Goal: Information Seeking & Learning: Compare options

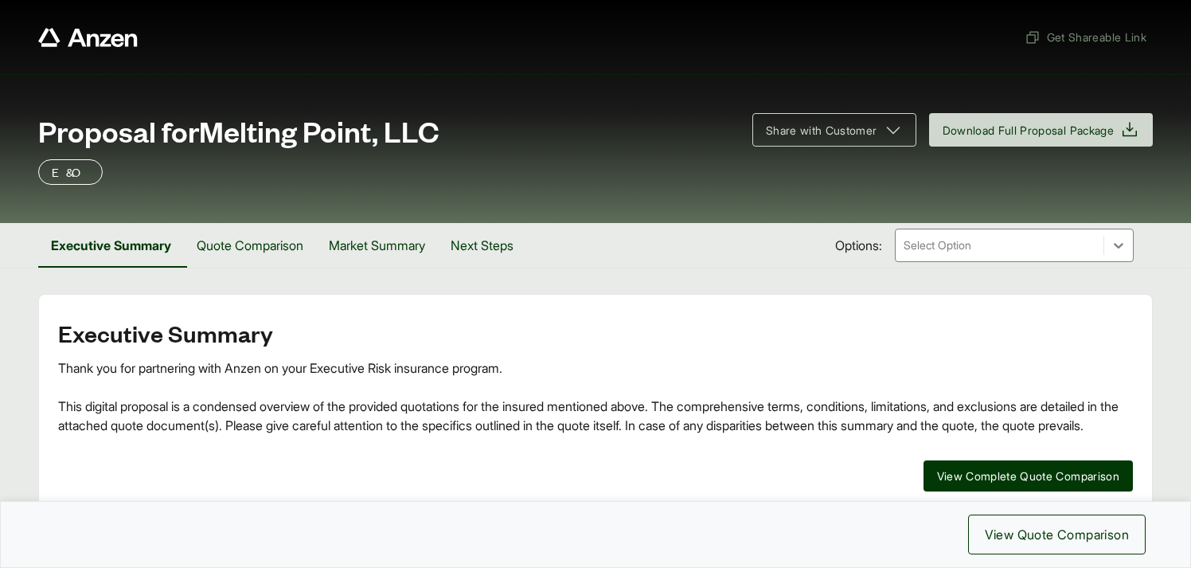
click at [255, 127] on span "Proposal for Melting Point, LLC" at bounding box center [238, 131] width 401 height 32
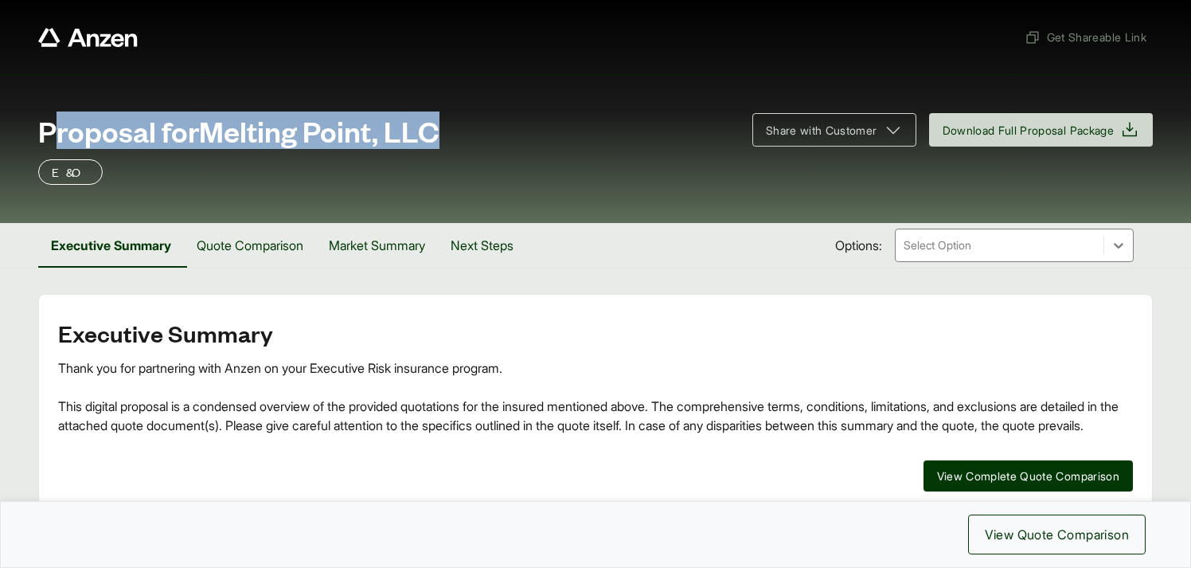
copy span "Proposal for Melting Point, LLC"
click at [251, 242] on button "Quote Comparison" at bounding box center [250, 245] width 132 height 45
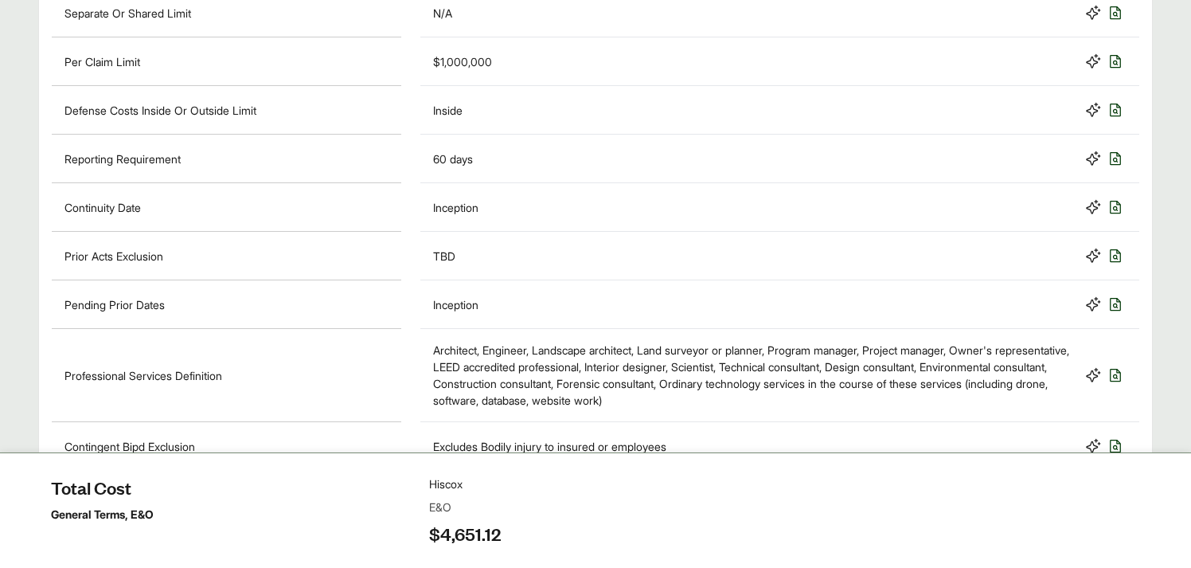
scroll to position [898, 0]
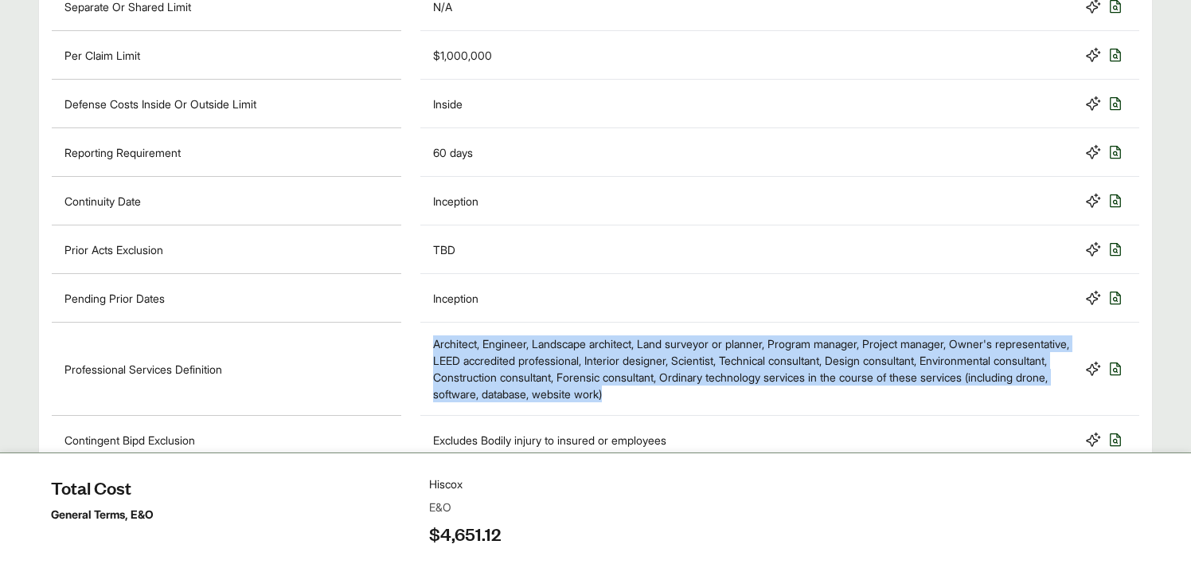
drag, startPoint x: 433, startPoint y: 343, endPoint x: 789, endPoint y: 402, distance: 360.8
click at [789, 402] on div "Architect, Engineer, Landscape architect, Land surveyor or planner, Program man…" at bounding box center [779, 368] width 719 height 93
copy div "Architect, Engineer, Landscape architect, Land surveyor or planner, Program man…"
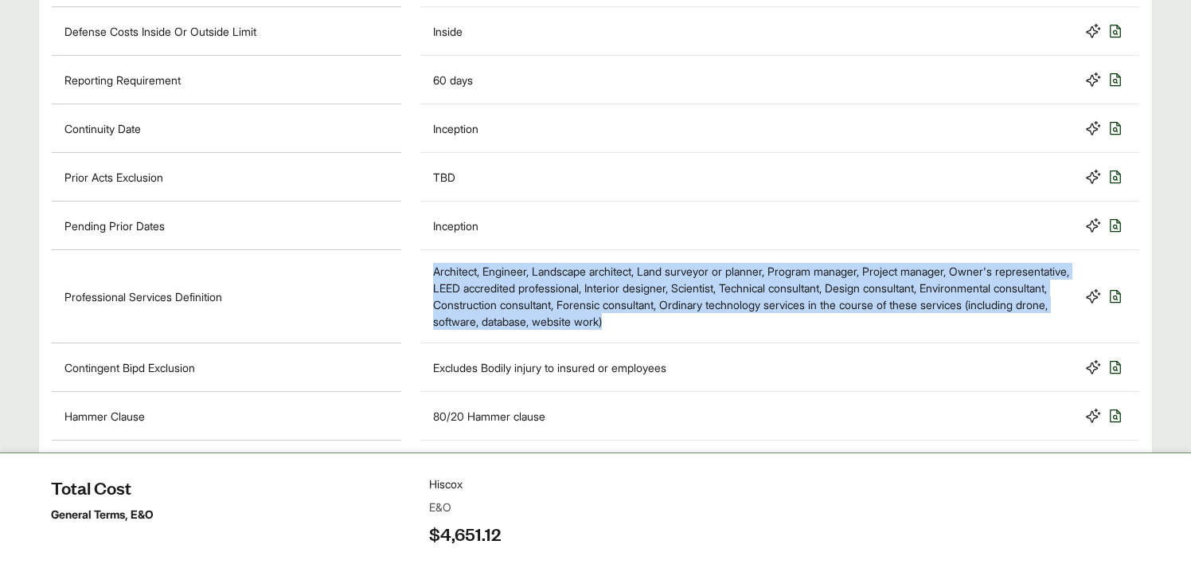
scroll to position [972, 0]
